Goal: Communication & Community: Answer question/provide support

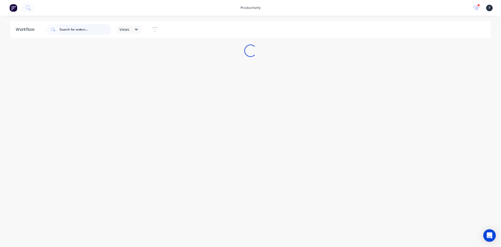
click at [78, 30] on input "text" at bounding box center [86, 29] width 52 height 10
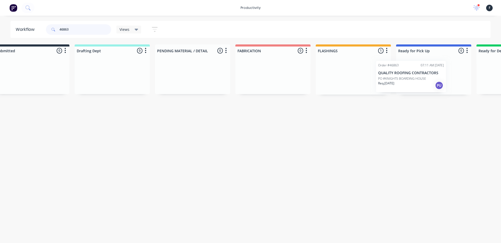
scroll to position [0, 27]
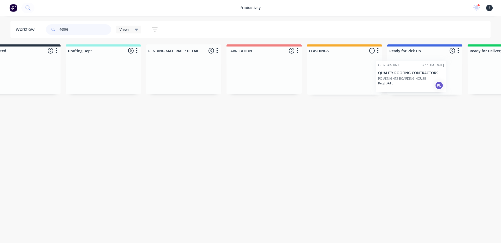
drag, startPoint x: 356, startPoint y: 77, endPoint x: 400, endPoint y: 79, distance: 43.2
click at [400, 79] on div "Submitted 0 Sort By Created date Required date Order number Customer name Most …" at bounding box center [405, 69] width 871 height 50
type input "46863"
click at [405, 77] on div at bounding box center [423, 75] width 75 height 40
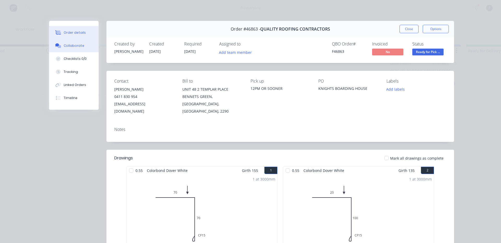
click at [58, 39] on button "Collaborate" at bounding box center [74, 45] width 50 height 13
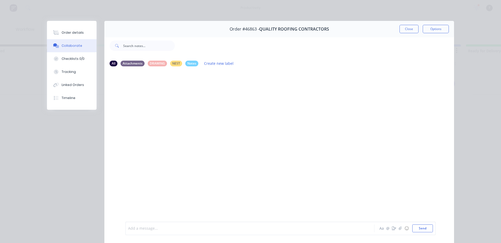
click at [143, 226] on div at bounding box center [242, 228] width 229 height 5
click at [403, 32] on button "Close" at bounding box center [409, 29] width 19 height 8
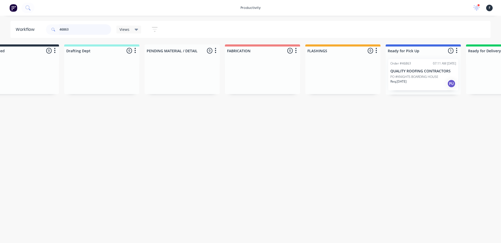
click at [74, 28] on input "46863" at bounding box center [86, 29] width 52 height 10
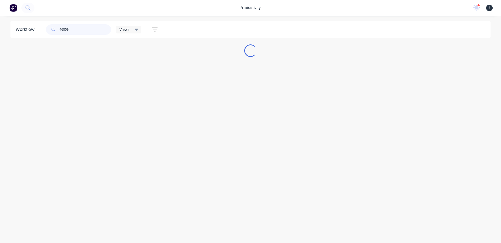
scroll to position [0, 0]
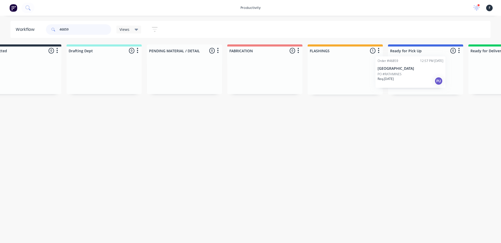
drag, startPoint x: 353, startPoint y: 82, endPoint x: 396, endPoint y: 79, distance: 43.2
click at [396, 79] on div "Submitted 0 Sort By Created date Required date Order number Customer name Most …" at bounding box center [406, 69] width 871 height 50
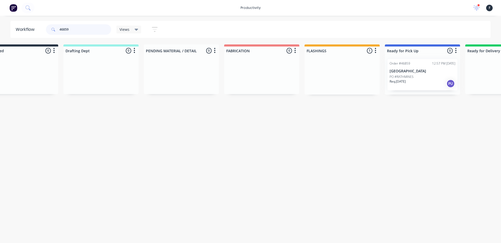
type input "46859"
click at [409, 77] on div at bounding box center [422, 75] width 75 height 40
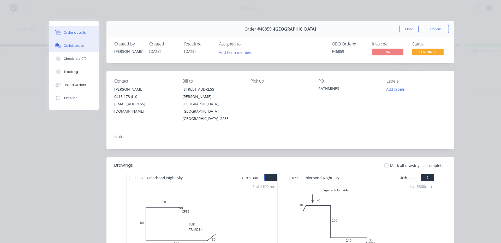
click at [80, 42] on button "Collaborate" at bounding box center [74, 45] width 50 height 13
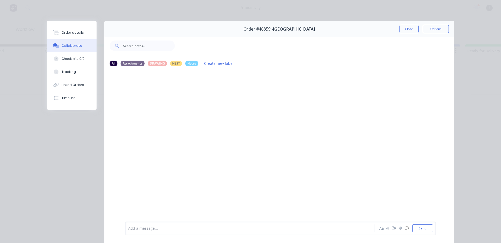
click at [142, 230] on div at bounding box center [242, 228] width 229 height 5
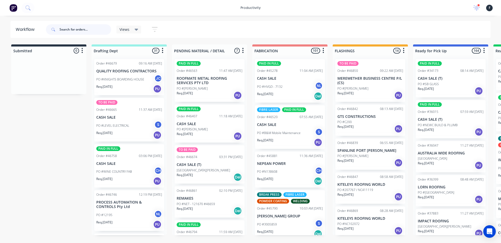
click at [67, 27] on input "text" at bounding box center [86, 29] width 52 height 10
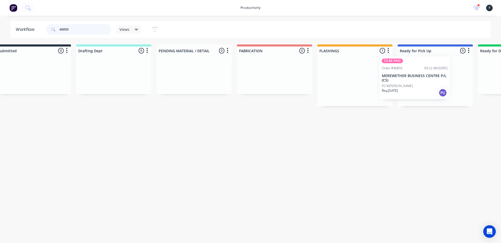
scroll to position [0, 21]
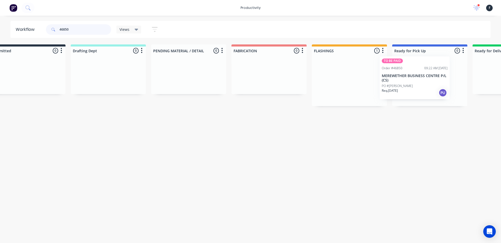
drag, startPoint x: 377, startPoint y: 95, endPoint x: 423, endPoint y: 92, distance: 46.0
click at [423, 92] on div "Submitted 0 Sort By Created date Required date Order number Customer name Most …" at bounding box center [410, 75] width 871 height 62
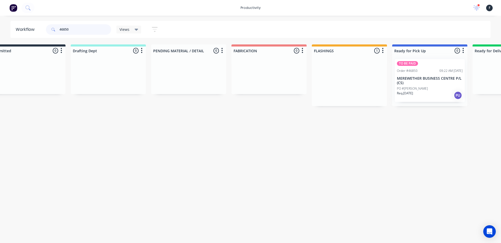
type input "46850"
click at [423, 92] on div at bounding box center [429, 80] width 75 height 51
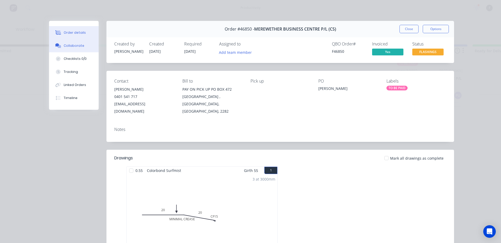
click at [61, 42] on button "Collaborate" at bounding box center [74, 45] width 50 height 13
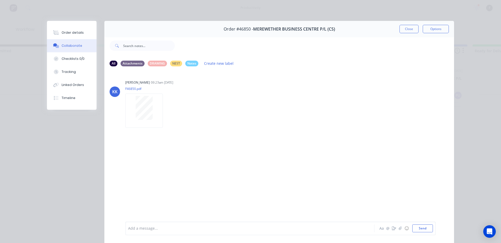
click at [186, 232] on div "Add a message..." at bounding box center [242, 228] width 229 height 8
click at [403, 32] on button "Close" at bounding box center [409, 29] width 19 height 8
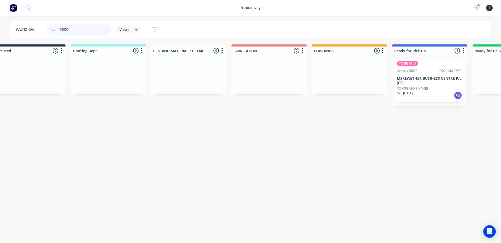
click at [85, 30] on input "46850" at bounding box center [86, 29] width 52 height 10
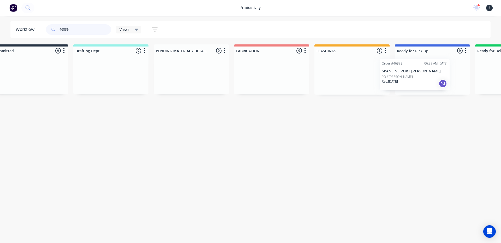
scroll to position [0, 31]
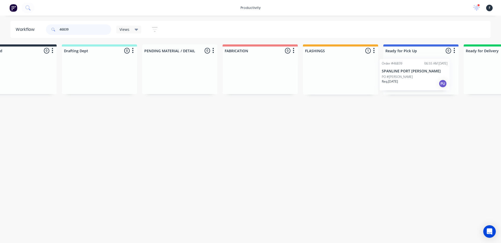
drag, startPoint x: 368, startPoint y: 81, endPoint x: 415, endPoint y: 81, distance: 47.3
click at [415, 81] on div "Submitted 0 Sort By Created date Required date Order number Customer name Most …" at bounding box center [401, 69] width 871 height 50
type input "46839"
click at [415, 81] on div at bounding box center [419, 75] width 75 height 40
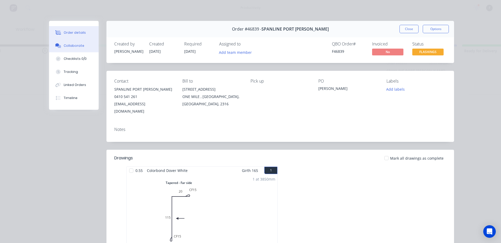
click at [79, 48] on button "Collaborate" at bounding box center [74, 45] width 50 height 13
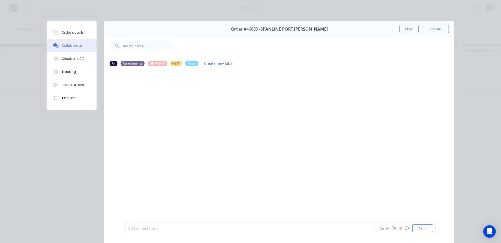
click at [157, 229] on div at bounding box center [242, 228] width 229 height 5
click at [417, 30] on div "Close Options" at bounding box center [424, 29] width 49 height 8
click at [415, 30] on button "Close" at bounding box center [409, 29] width 19 height 8
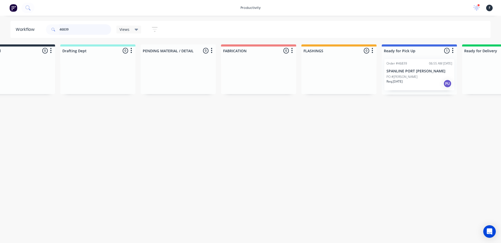
click at [89, 29] on input "46839" at bounding box center [86, 29] width 52 height 10
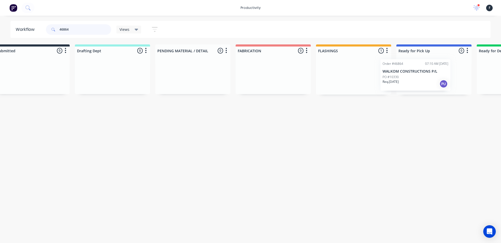
scroll to position [0, 26]
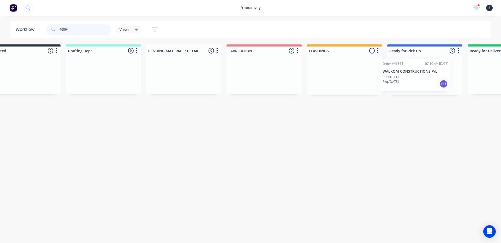
drag, startPoint x: 352, startPoint y: 83, endPoint x: 401, endPoint y: 83, distance: 49.1
click at [401, 83] on div "Submitted 0 Sort By Created date Required date Order number Customer name Most …" at bounding box center [405, 69] width 871 height 50
type input "46864"
click at [420, 83] on div at bounding box center [425, 75] width 75 height 40
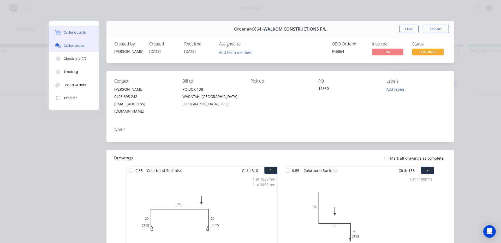
click at [77, 42] on button "Collaborate" at bounding box center [74, 45] width 50 height 13
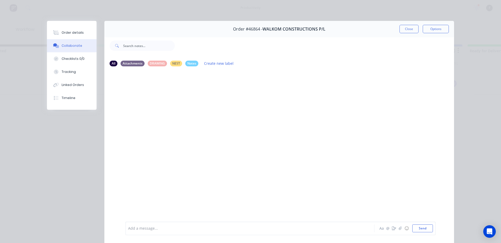
click at [156, 225] on div "Add a message..." at bounding box center [242, 228] width 229 height 8
click at [404, 33] on button "Close" at bounding box center [409, 29] width 19 height 8
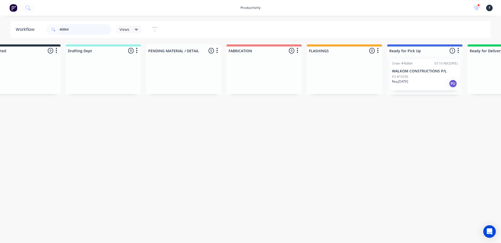
click at [86, 27] on input "46864" at bounding box center [86, 29] width 52 height 10
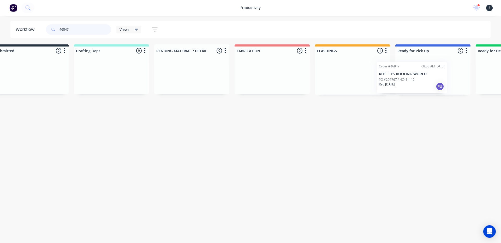
scroll to position [0, 25]
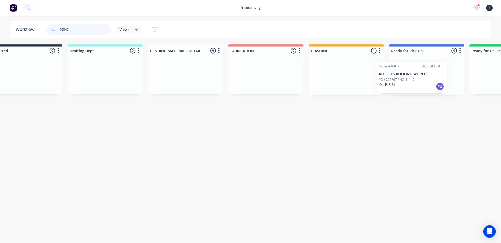
drag, startPoint x: 343, startPoint y: 79, endPoint x: 386, endPoint y: 82, distance: 42.9
click at [386, 82] on div "Submitted 0 Sort By Created date Required date Order number Customer name Most …" at bounding box center [407, 69] width 871 height 50
type input "46847"
click at [411, 78] on div at bounding box center [425, 75] width 75 height 40
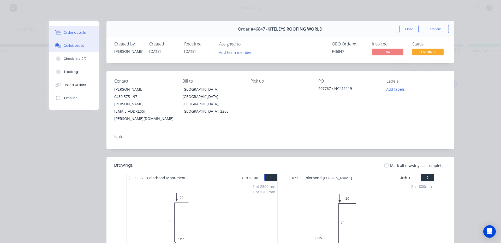
click at [69, 47] on div "Collaborate" at bounding box center [74, 45] width 21 height 5
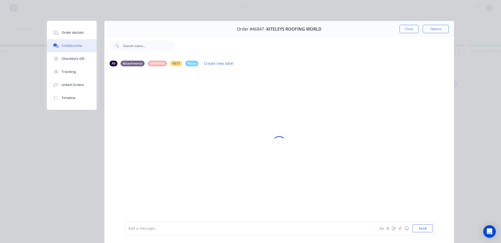
click at [186, 228] on div at bounding box center [242, 228] width 229 height 5
click at [405, 26] on button "Close" at bounding box center [409, 29] width 19 height 8
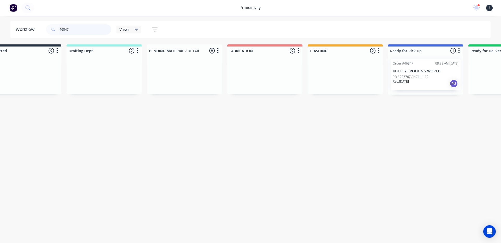
click at [75, 33] on input "46847" at bounding box center [86, 29] width 52 height 10
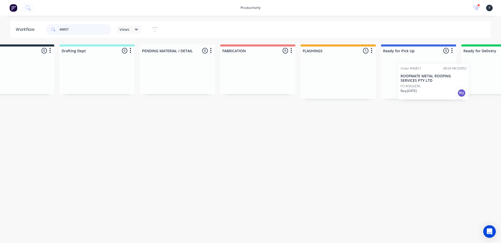
scroll to position [0, 50]
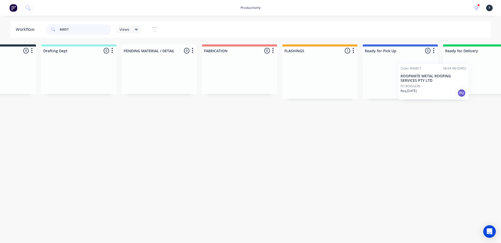
drag, startPoint x: 366, startPoint y: 80, endPoint x: 430, endPoint y: 85, distance: 64.7
click at [430, 85] on div "Submitted 0 Sort By Created date Required date Order number Customer name Most …" at bounding box center [381, 71] width 871 height 54
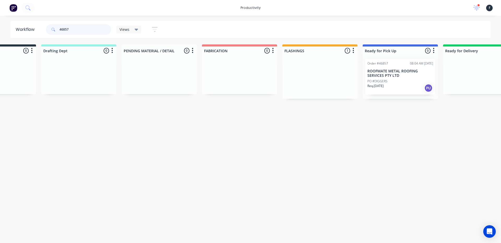
type input "46857"
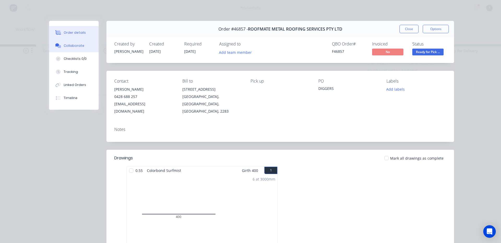
click at [64, 46] on div "Collaborate" at bounding box center [74, 45] width 21 height 5
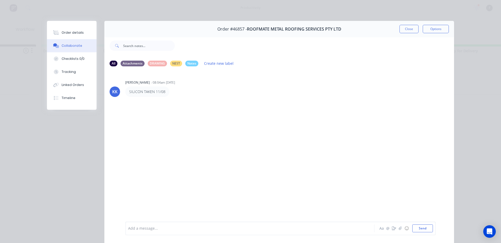
click at [140, 225] on div "Add a message..." at bounding box center [242, 228] width 229 height 8
click at [411, 30] on button "Close" at bounding box center [409, 29] width 19 height 8
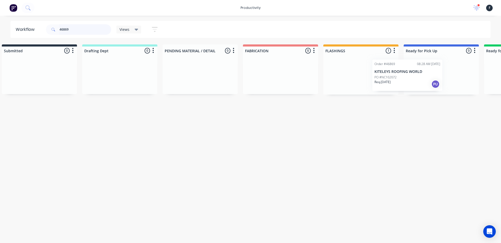
scroll to position [0, 19]
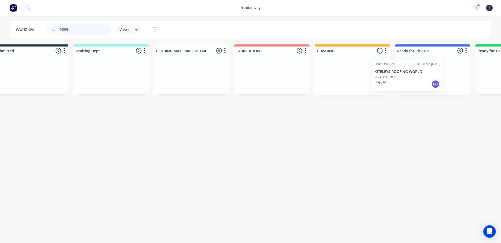
drag, startPoint x: 355, startPoint y: 85, endPoint x: 397, endPoint y: 85, distance: 42.8
click at [397, 85] on div "Submitted 0 Sort By Created date Required date Order number Customer name Most …" at bounding box center [413, 69] width 871 height 50
type input "46869"
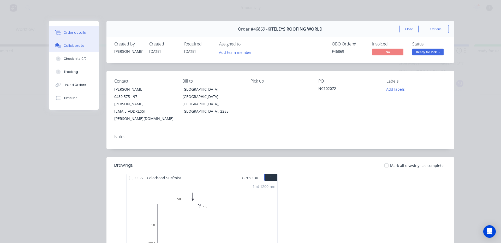
click at [58, 50] on button "Collaborate" at bounding box center [74, 45] width 50 height 13
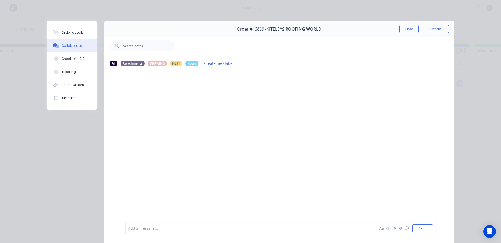
click at [136, 232] on div "Add a message... Aa @ ☺ Send" at bounding box center [280, 228] width 311 height 14
click at [140, 228] on div at bounding box center [242, 228] width 229 height 5
click at [400, 31] on button "Close" at bounding box center [409, 29] width 19 height 8
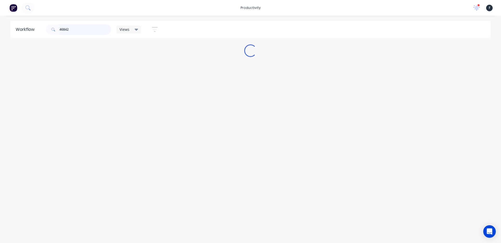
scroll to position [0, 0]
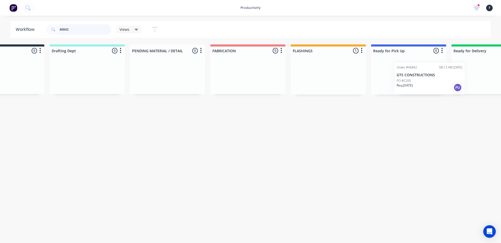
drag, startPoint x: 367, startPoint y: 78, endPoint x: 432, endPoint y: 82, distance: 64.4
click at [432, 82] on div "Submitted 0 Sort By Created date Required date Order number Customer name Most …" at bounding box center [389, 69] width 871 height 50
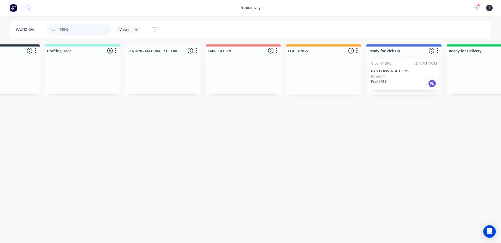
type input "46842"
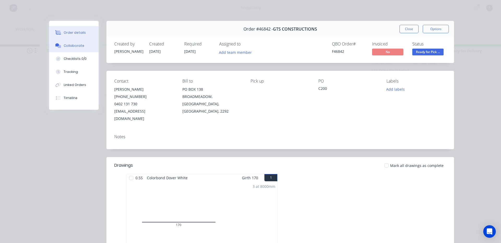
click at [69, 48] on div "Collaborate" at bounding box center [74, 45] width 21 height 5
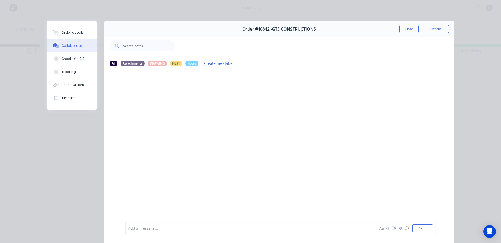
click at [155, 229] on div at bounding box center [242, 228] width 229 height 5
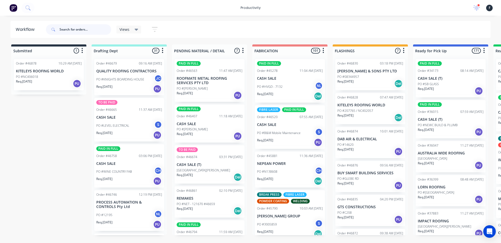
click at [69, 28] on input "text" at bounding box center [86, 29] width 52 height 10
type input "46718"
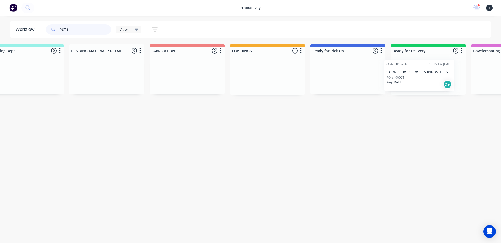
drag, startPoint x: 361, startPoint y: 76, endPoint x: 415, endPoint y: 78, distance: 54.6
click at [415, 78] on div "Submitted 0 Sort By Created date Required date Order number Customer name Most …" at bounding box center [328, 69] width 871 height 50
